Goal: Navigation & Orientation: Find specific page/section

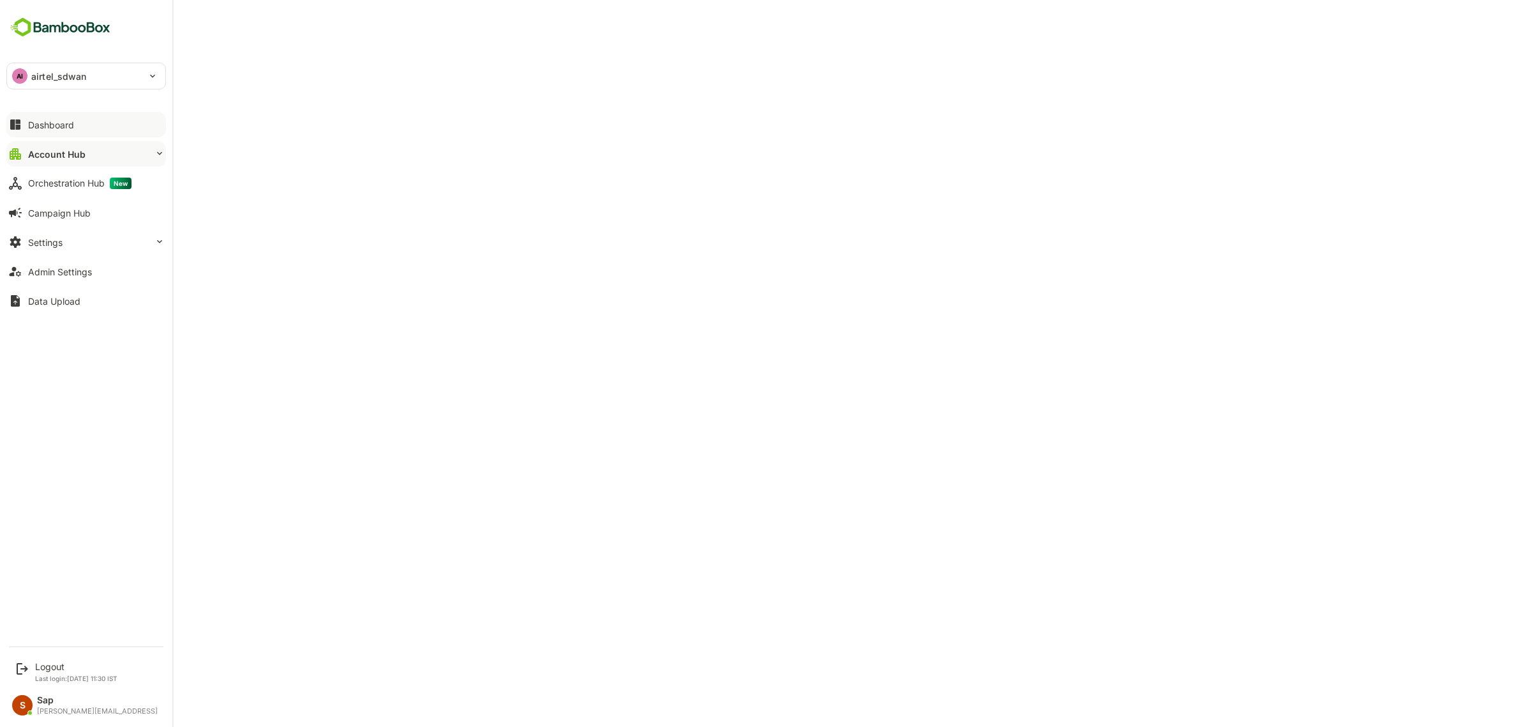
click at [63, 116] on button "Dashboard" at bounding box center [86, 125] width 160 height 26
click at [61, 157] on div "Account Hub" at bounding box center [55, 154] width 55 height 11
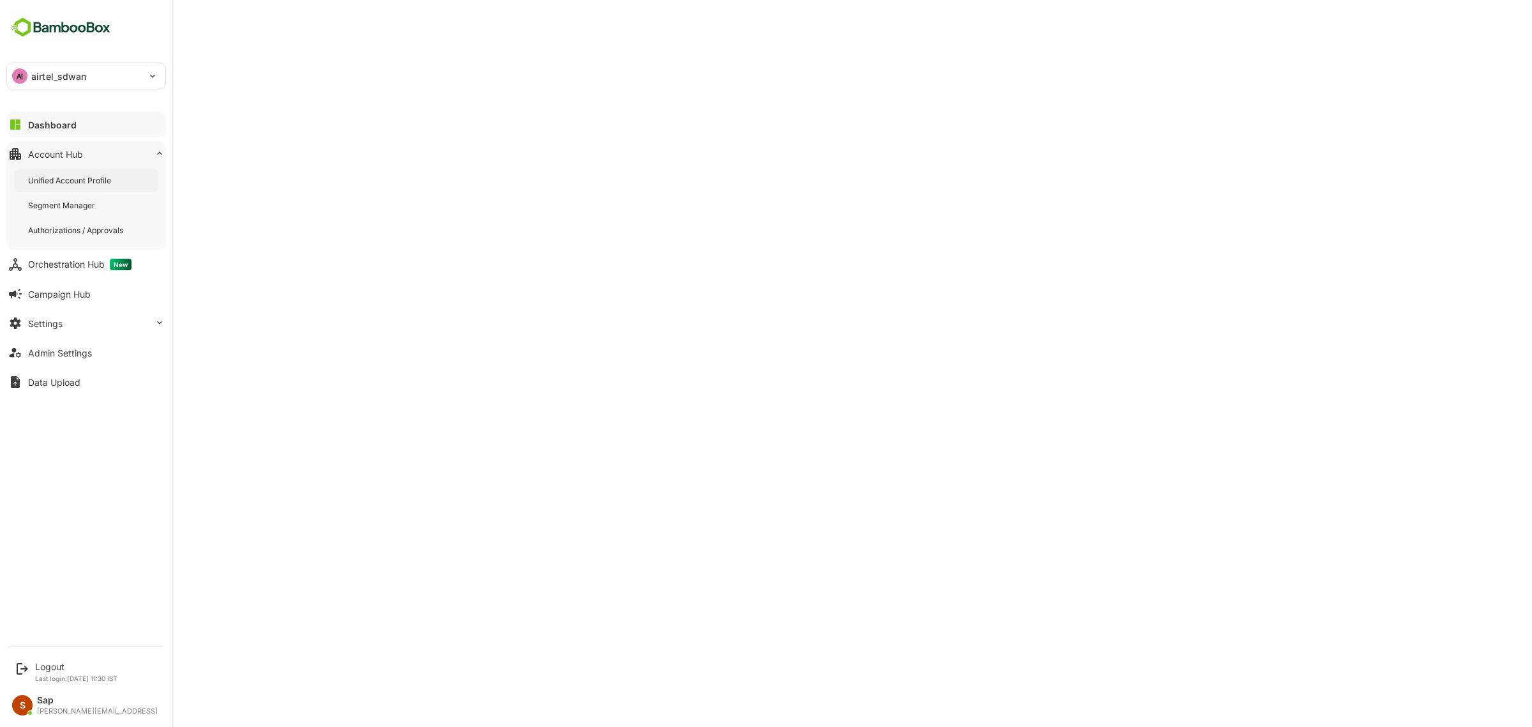
click at [87, 179] on div "Unified Account Profile" at bounding box center [71, 180] width 86 height 11
click at [53, 120] on div "Dashboard" at bounding box center [51, 124] width 46 height 11
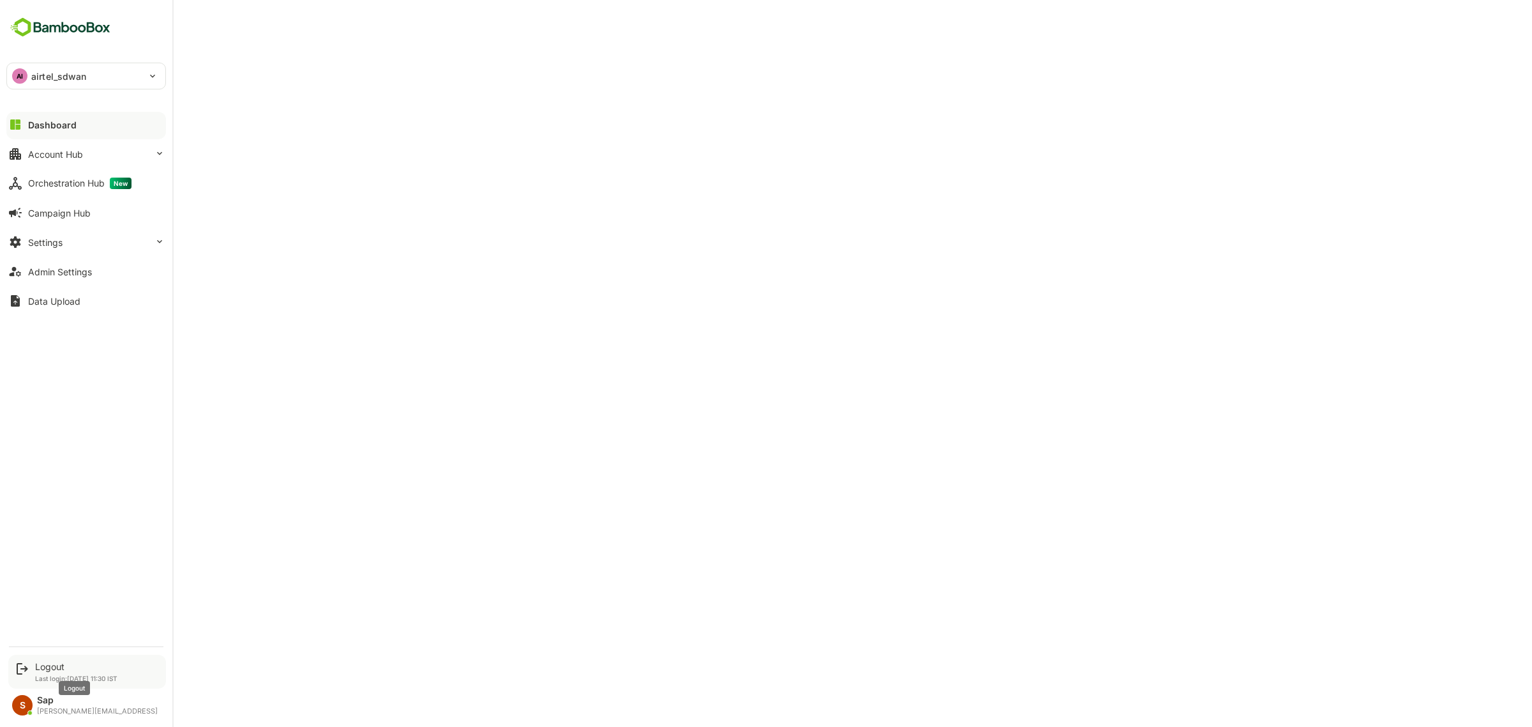
click at [69, 662] on div "Logout" at bounding box center [76, 666] width 82 height 11
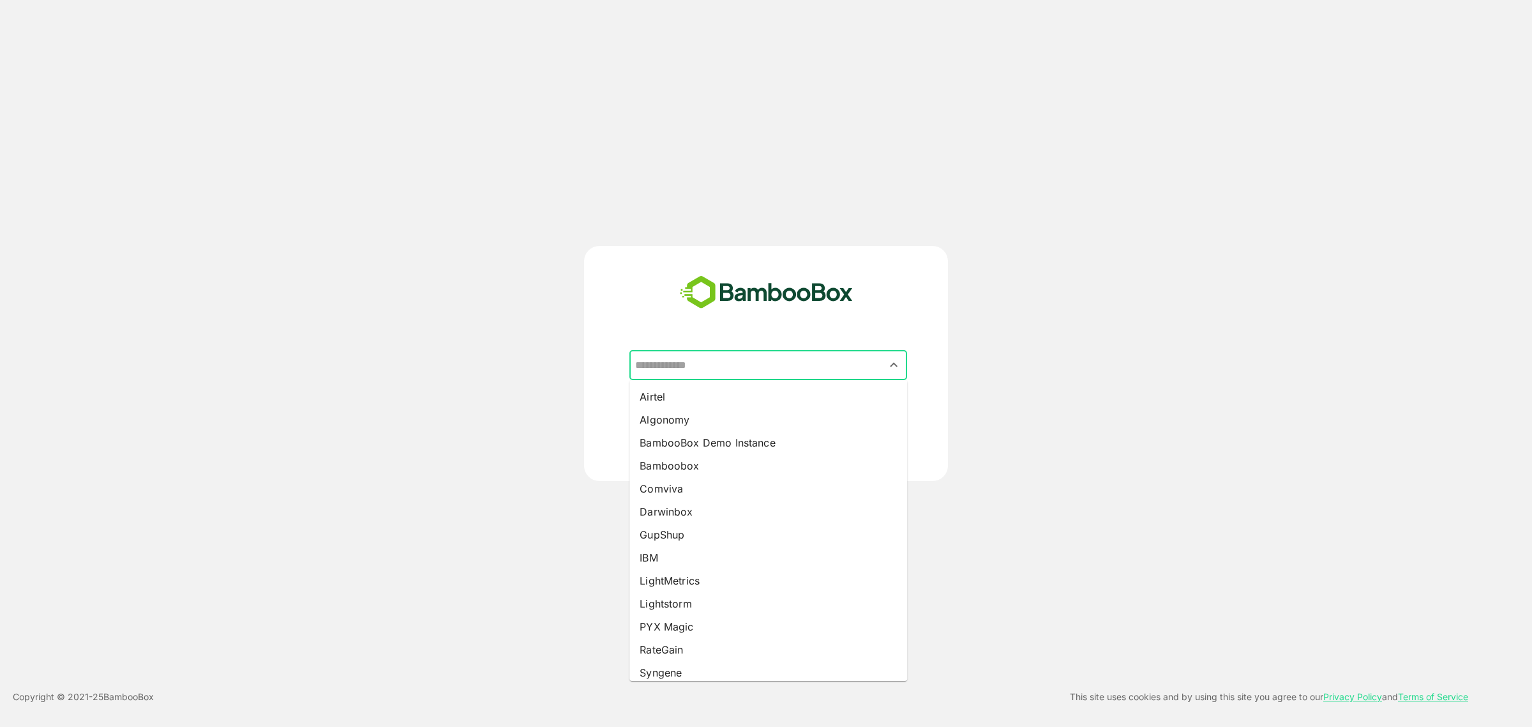
click at [749, 367] on input "text" at bounding box center [768, 365] width 273 height 24
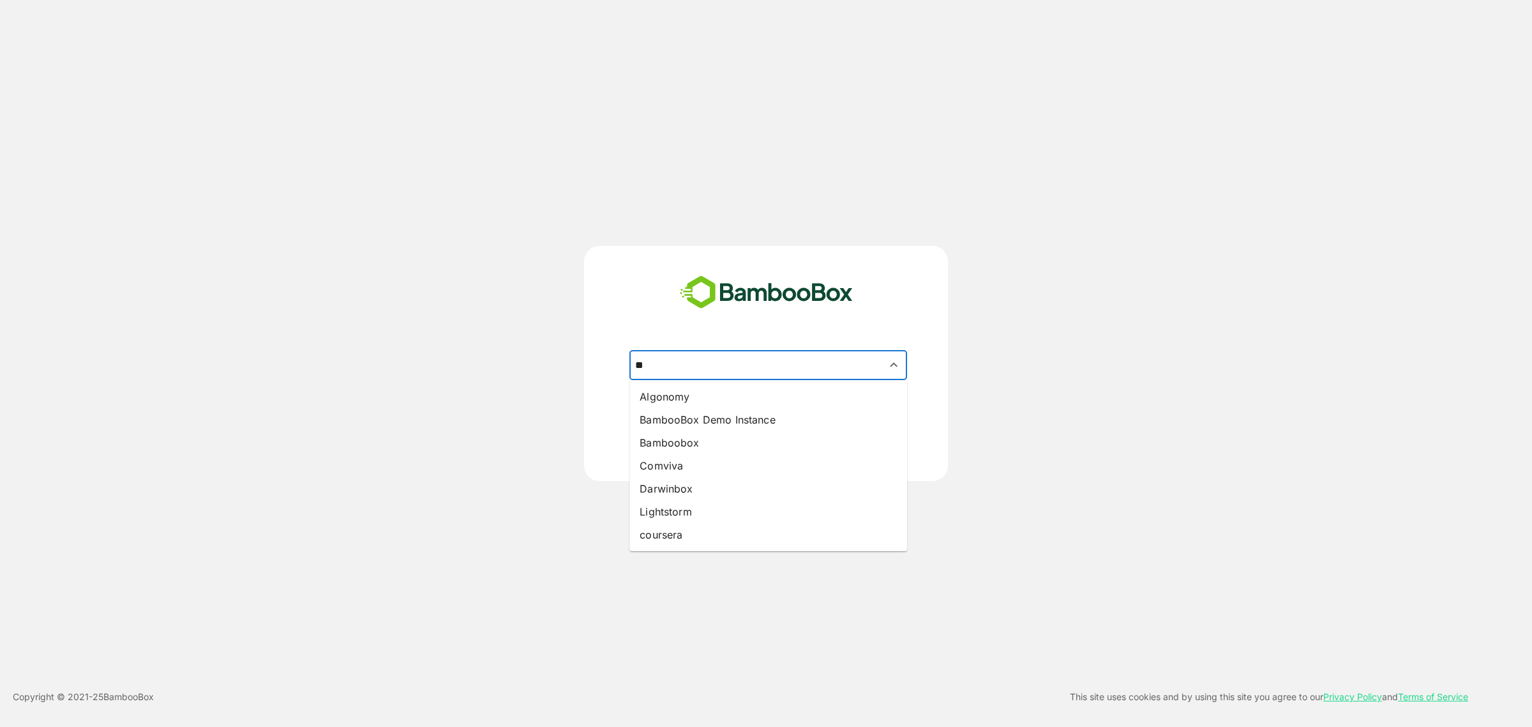
type input "*"
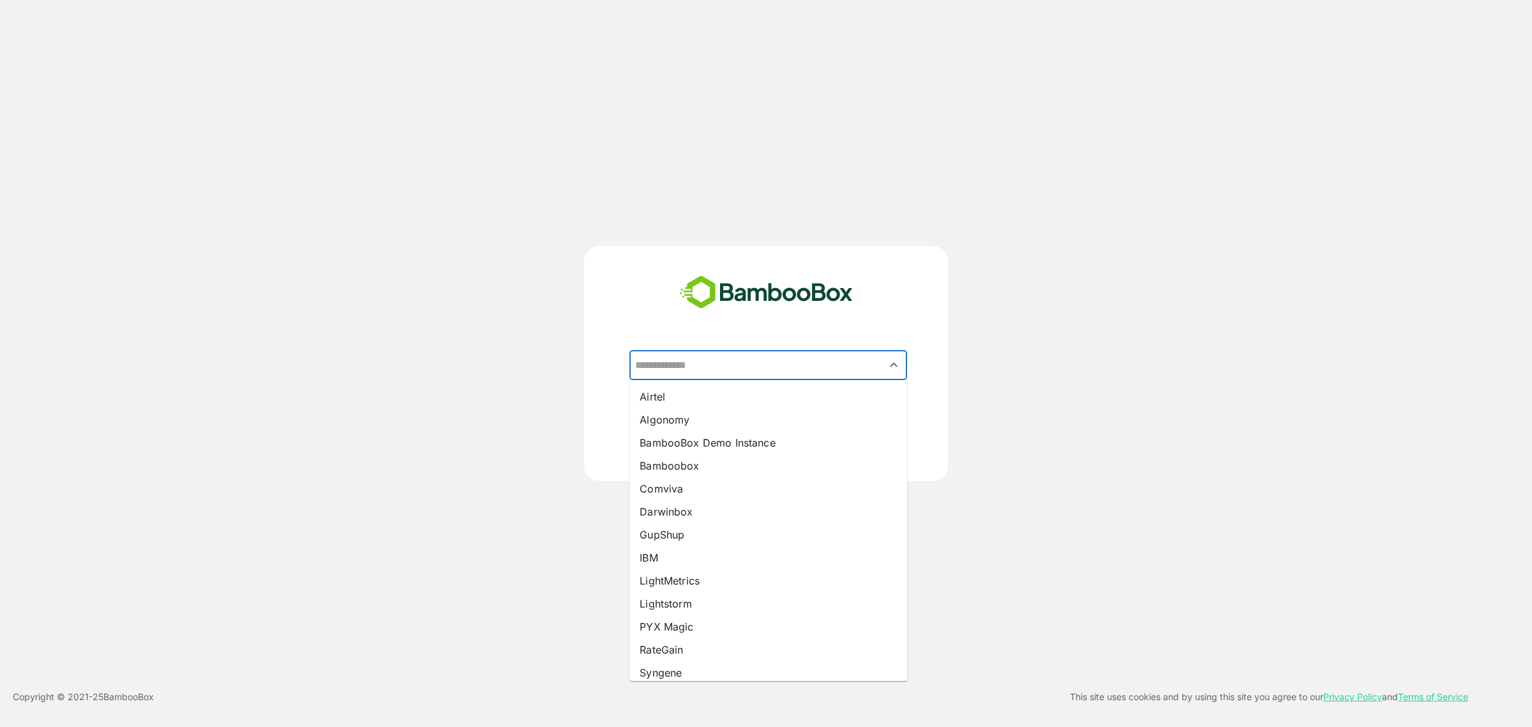
click at [557, 178] on div "​ Airtel Algonomy BambooBox Demo Instance Bamboobox Comviva Darwinbox GupShup I…" at bounding box center [766, 363] width 1532 height 727
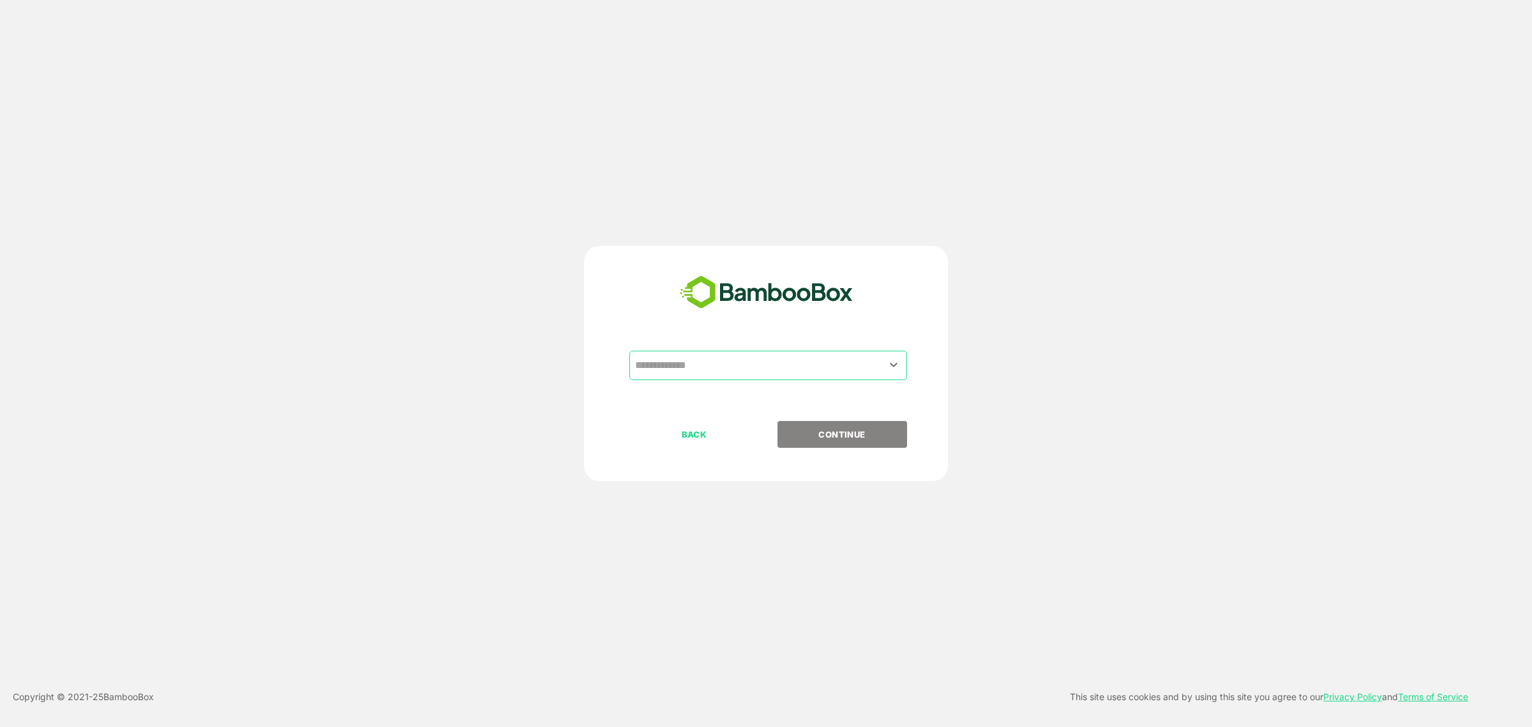
click at [846, 136] on div "​ BACK CONTINUE Copyright © 2021- 25 BambooBox This site uses cookies and by us…" at bounding box center [766, 363] width 1532 height 727
click at [750, 365] on input "text" at bounding box center [768, 365] width 273 height 24
